Goal: Task Accomplishment & Management: Use online tool/utility

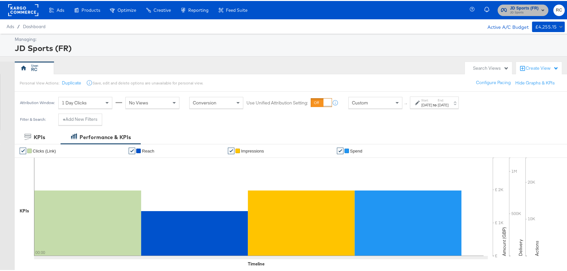
click at [519, 12] on span "JD Sports" at bounding box center [524, 11] width 29 height 5
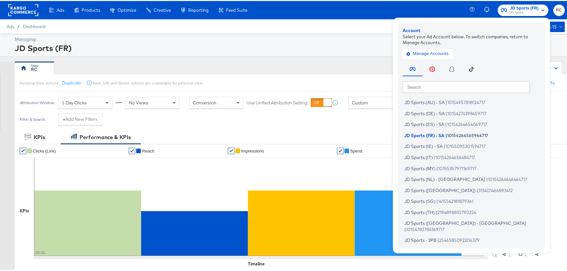
click at [444, 85] on input "text" at bounding box center [465, 86] width 127 height 12
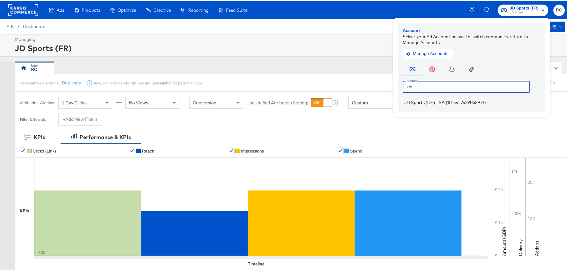
type input "de"
click at [432, 105] on li "JD Sports (DE) - SA | 10154274398459717" at bounding box center [472, 101] width 141 height 9
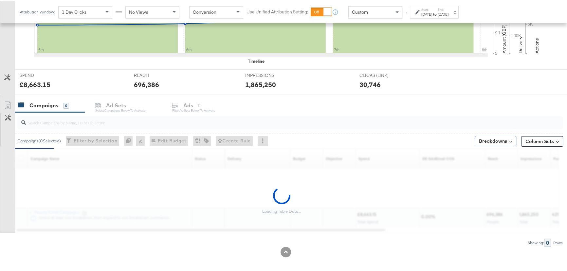
scroll to position [205, 0]
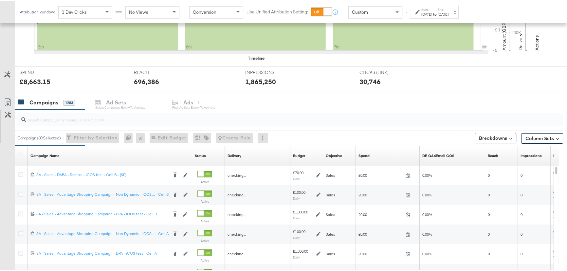
click at [82, 121] on input "search" at bounding box center [270, 116] width 488 height 13
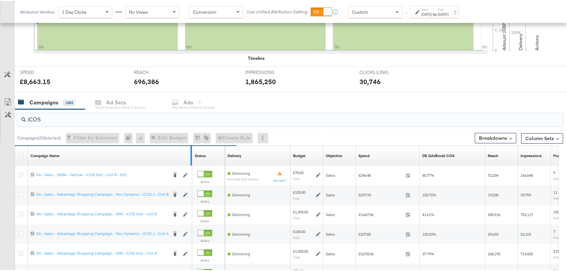
type input "iCOS"
drag, startPoint x: 191, startPoint y: 151, endPoint x: 227, endPoint y: 152, distance: 35.7
click at [15, 145] on div "Campaign Name Sorting Unavailable Status Sorting Unavailable Delivery Sorting U…" at bounding box center [15, 145] width 0 height 0
click at [265, 93] on div at bounding box center [285, 93] width 571 height 5
drag, startPoint x: 191, startPoint y: 151, endPoint x: 223, endPoint y: 151, distance: 32.7
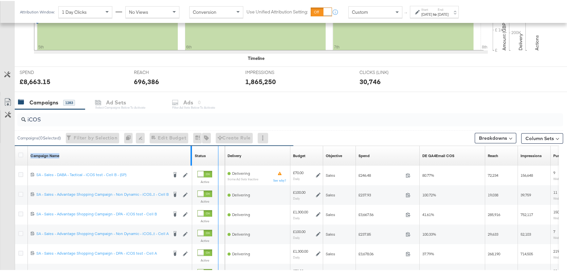
click at [223, 151] on div "Campaign Name Sorting Unavailable Status Sorting Unavailable" at bounding box center [120, 155] width 210 height 20
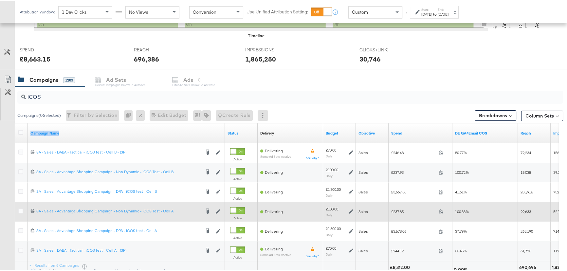
scroll to position [265, 0]
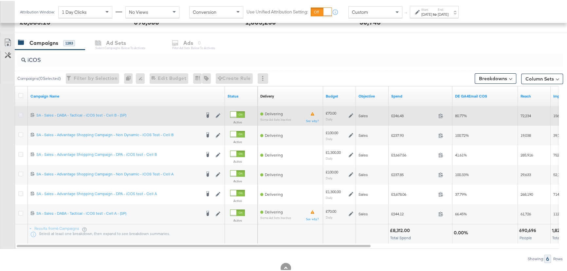
click at [22, 112] on icon at bounding box center [20, 114] width 5 height 5
click at [0, 0] on input "checkbox" at bounding box center [0, 0] width 0 height 0
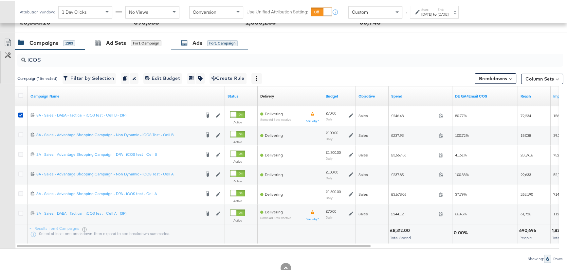
click at [213, 37] on div "Ads for 1 Campaign" at bounding box center [209, 42] width 77 height 14
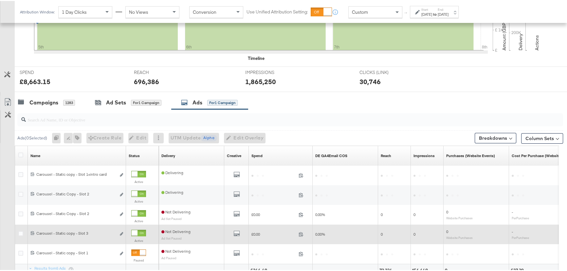
scroll to position [264, 0]
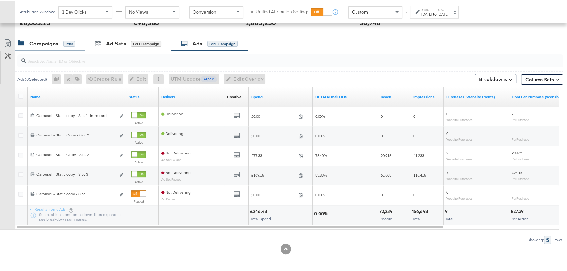
click at [41, 44] on div "Campaigns" at bounding box center [43, 43] width 29 height 8
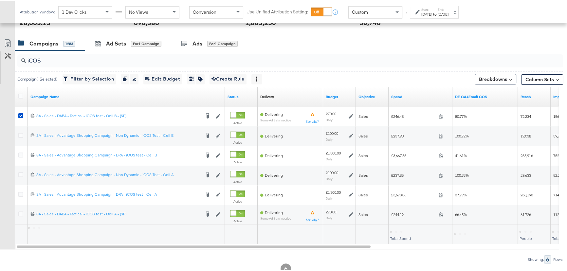
scroll to position [265, 0]
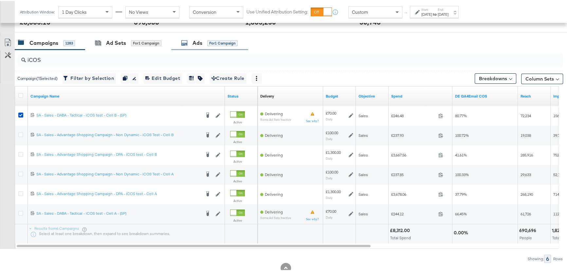
click at [190, 37] on div "Ads for 1 Campaign" at bounding box center [209, 42] width 77 height 14
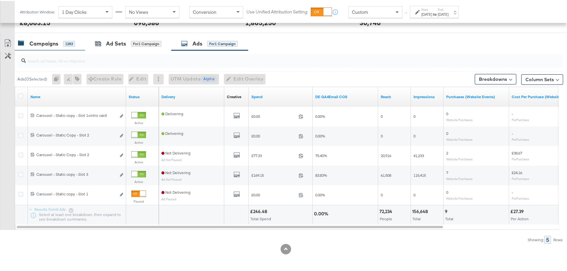
click at [37, 40] on div "Campaigns" at bounding box center [43, 43] width 29 height 8
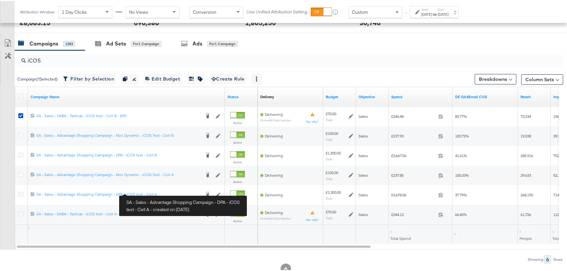
scroll to position [265, 0]
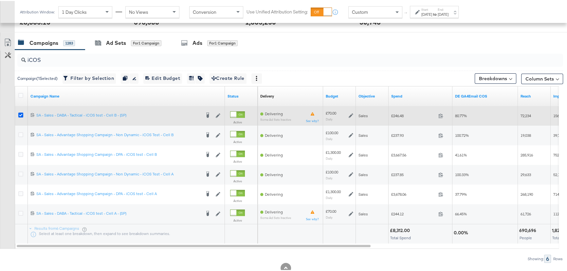
click at [20, 114] on icon at bounding box center [20, 114] width 5 height 5
click at [0, 0] on input "checkbox" at bounding box center [0, 0] width 0 height 0
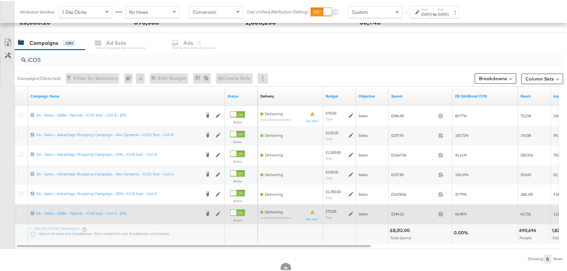
click at [23, 212] on icon at bounding box center [20, 212] width 5 height 5
click at [0, 0] on input "checkbox" at bounding box center [0, 0] width 0 height 0
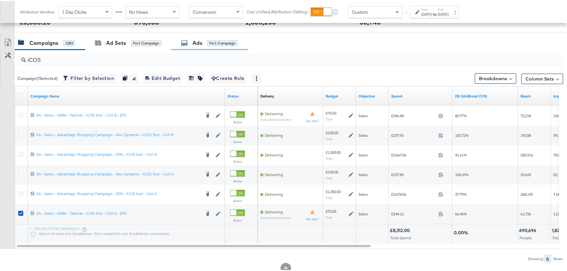
click at [182, 41] on icon at bounding box center [184, 42] width 7 height 7
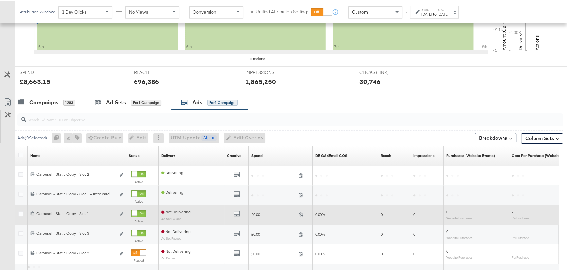
scroll to position [264, 0]
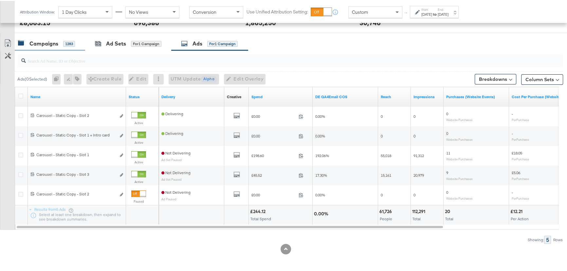
click at [48, 42] on div "Campaigns" at bounding box center [43, 43] width 29 height 8
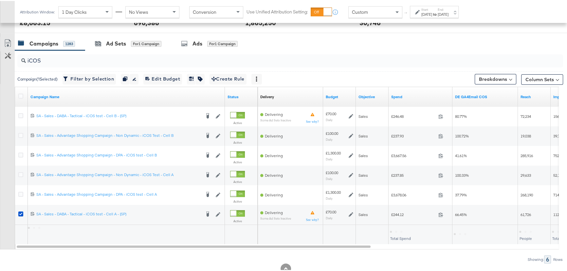
scroll to position [265, 0]
